Goal: Transaction & Acquisition: Purchase product/service

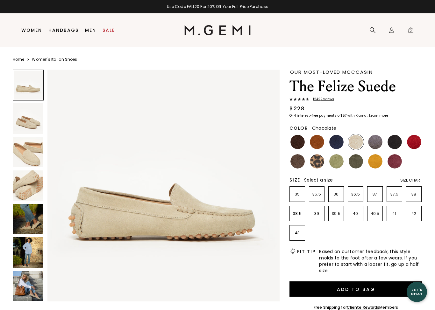
click at [298, 139] on img at bounding box center [297, 142] width 14 height 14
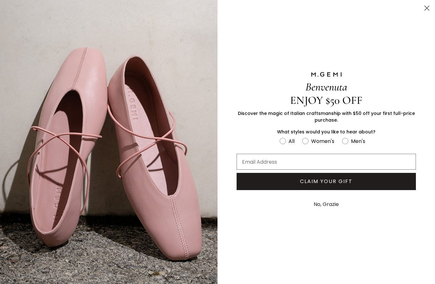
click at [325, 208] on button "No, Grazie" at bounding box center [326, 204] width 32 height 16
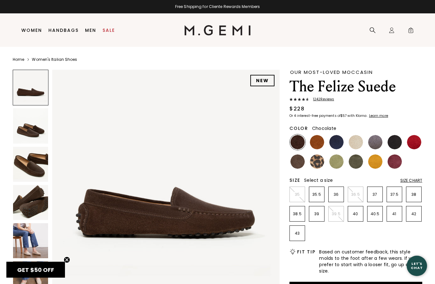
click at [29, 168] on img at bounding box center [30, 164] width 35 height 35
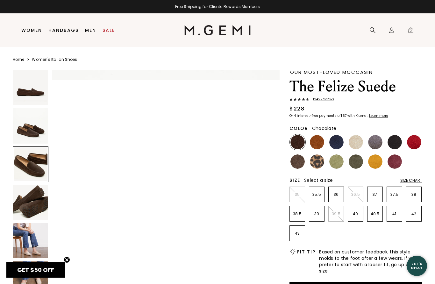
scroll to position [467, 0]
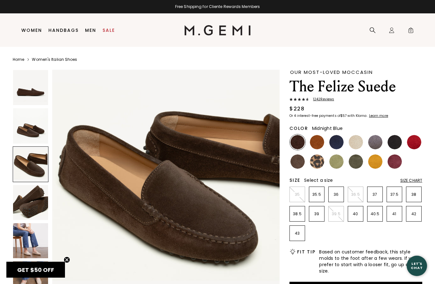
click at [336, 142] on img at bounding box center [336, 142] width 14 height 14
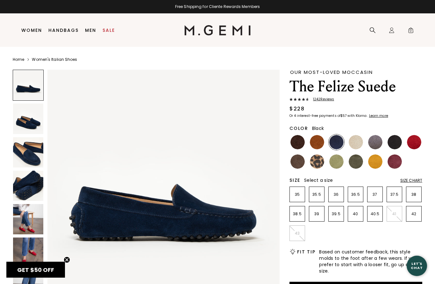
click at [394, 144] on img at bounding box center [394, 142] width 14 height 14
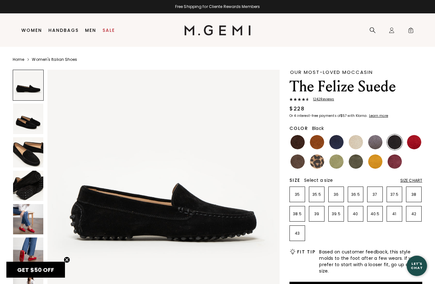
click at [27, 223] on img at bounding box center [28, 219] width 30 height 30
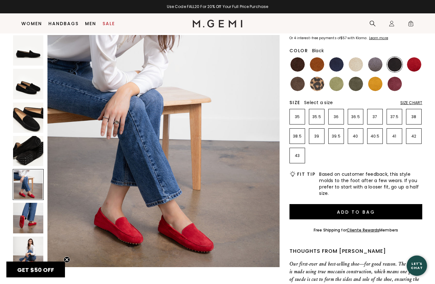
scroll to position [65, 0]
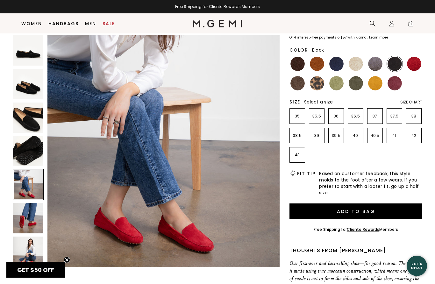
click at [24, 219] on img at bounding box center [28, 218] width 30 height 30
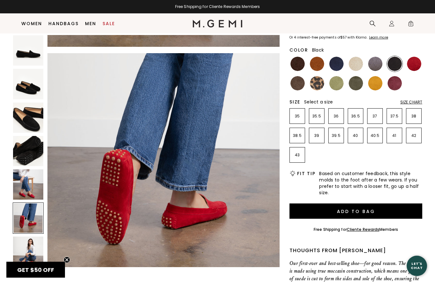
scroll to position [1192, 0]
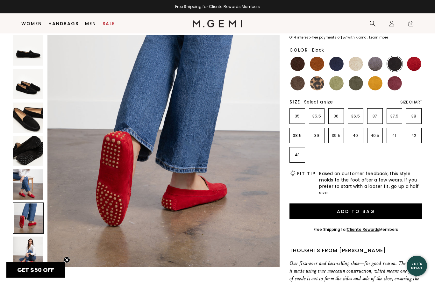
click at [31, 254] on img at bounding box center [28, 252] width 30 height 30
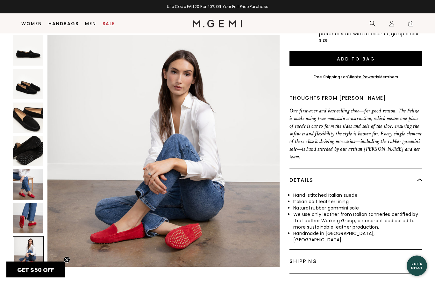
scroll to position [218, 0]
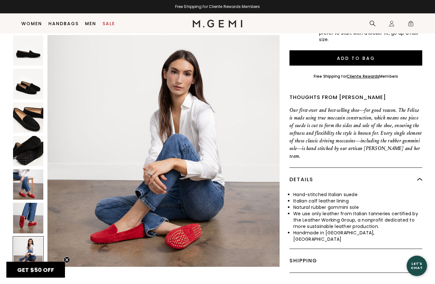
click at [27, 108] on img at bounding box center [28, 118] width 30 height 30
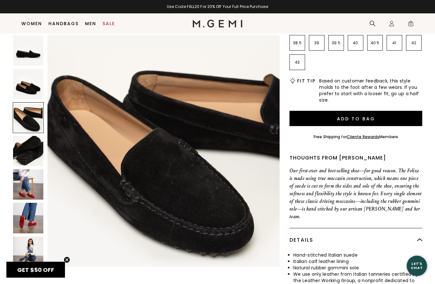
scroll to position [157, 0]
